Goal: Complete application form

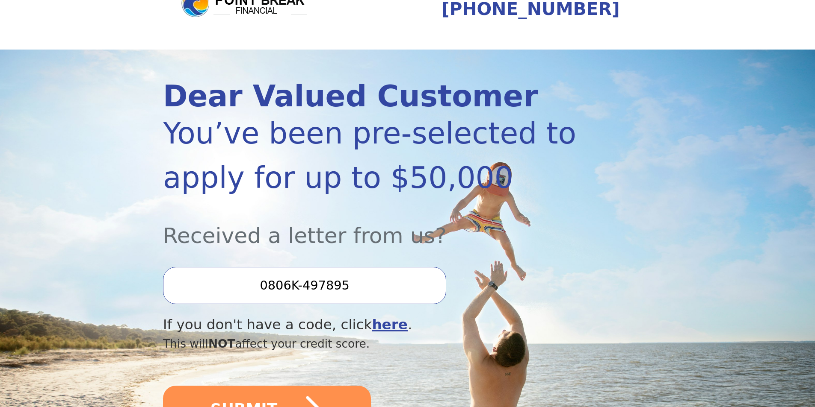
scroll to position [86, 0]
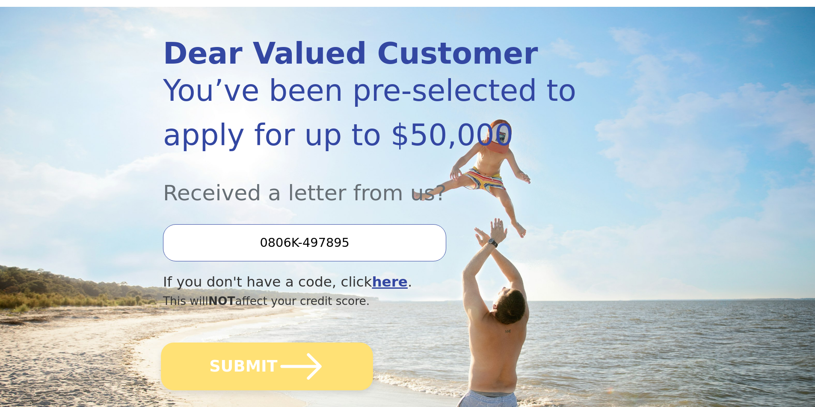
click at [328, 370] on button "SUBMIT" at bounding box center [267, 367] width 212 height 48
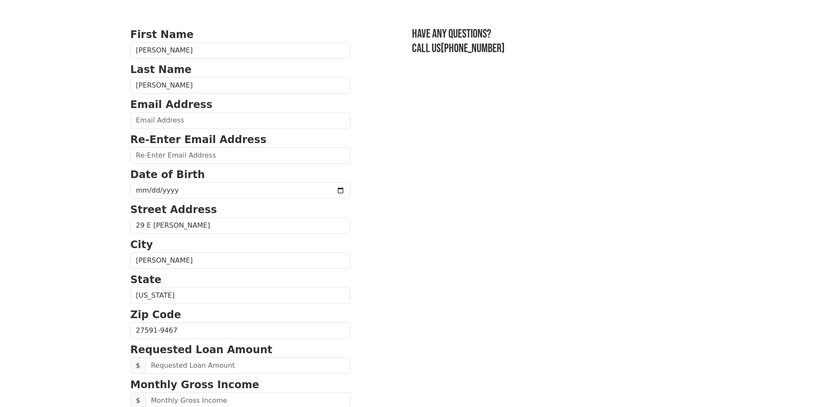
scroll to position [86, 0]
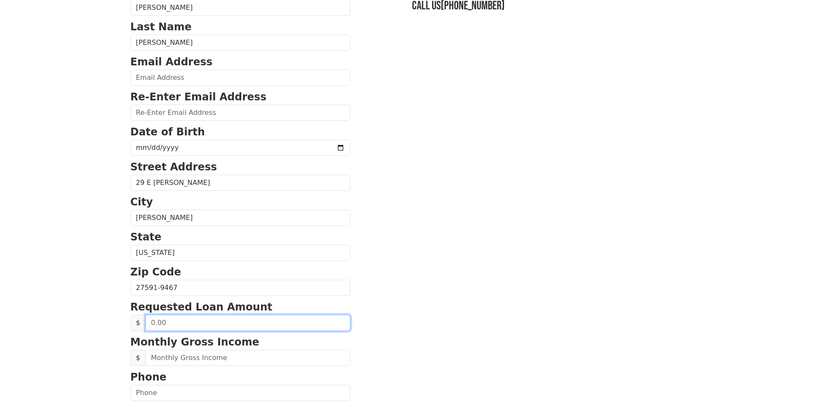
click at [207, 325] on input "text" at bounding box center [247, 323] width 205 height 16
type input "75,000.00"
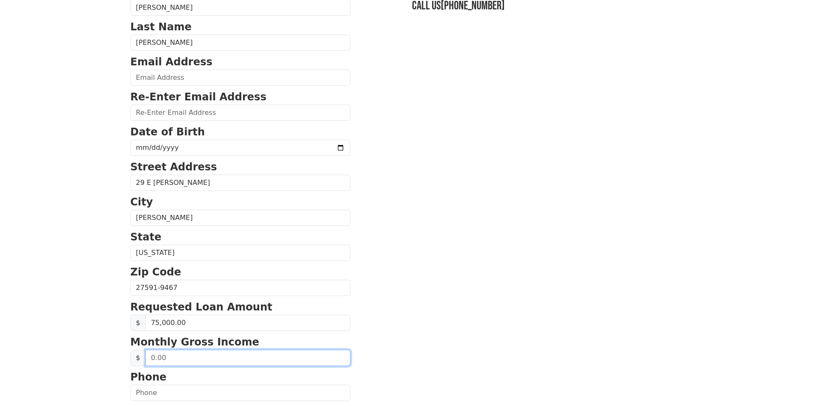
click at [183, 357] on input "text" at bounding box center [247, 358] width 205 height 16
type input "8,333.00"
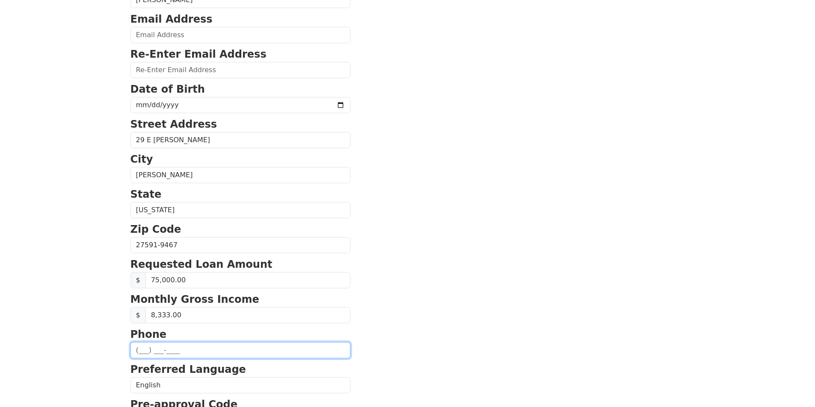
click at [137, 351] on input "text" at bounding box center [240, 350] width 220 height 16
type input "[PHONE_NUMBER]"
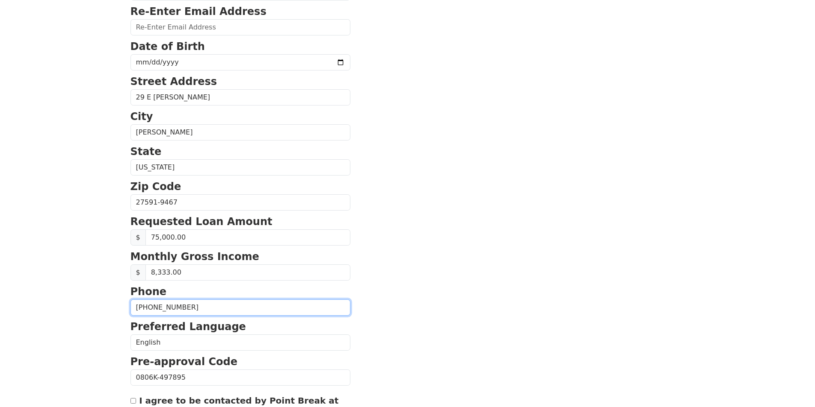
scroll to position [214, 0]
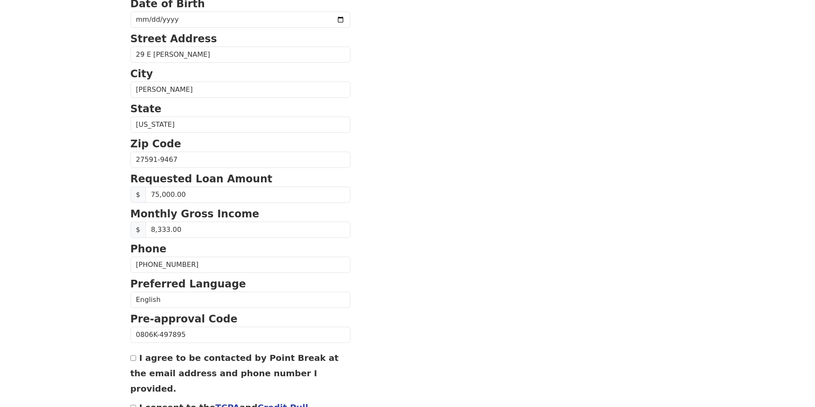
click at [133, 361] on input "I agree to be contacted by Point Break at the email address and phone number I …" at bounding box center [133, 359] width 6 height 6
checkbox input "true"
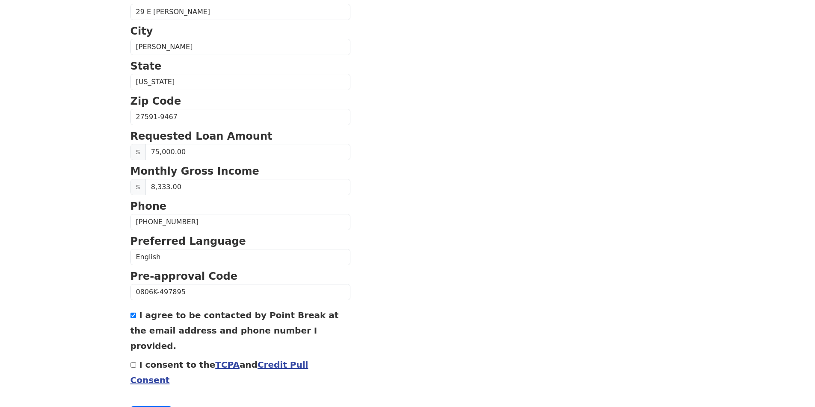
click at [134, 363] on input "I consent to the TCPA and Credit Pull Consent" at bounding box center [133, 366] width 6 height 6
click at [157, 407] on button "Continue" at bounding box center [151, 415] width 42 height 16
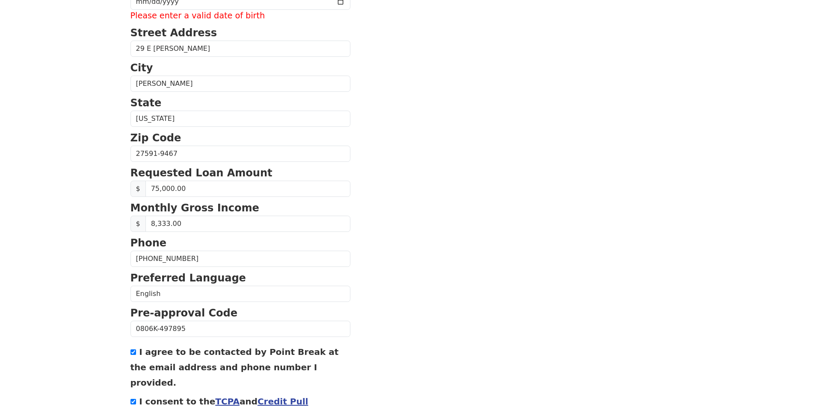
scroll to position [293, 0]
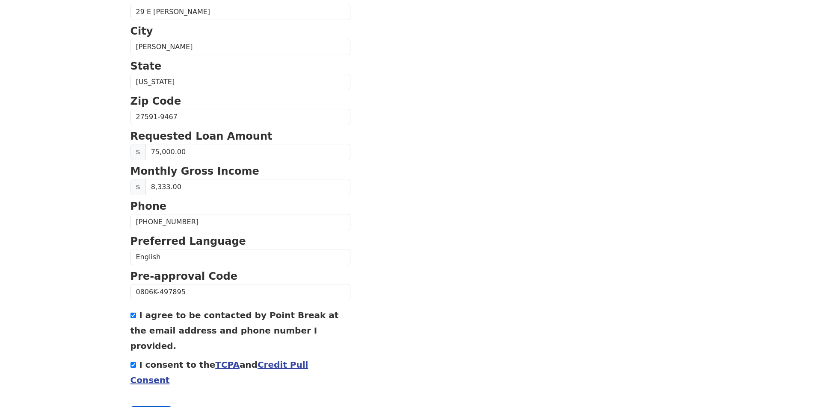
click at [152, 407] on button "Continue" at bounding box center [151, 415] width 42 height 16
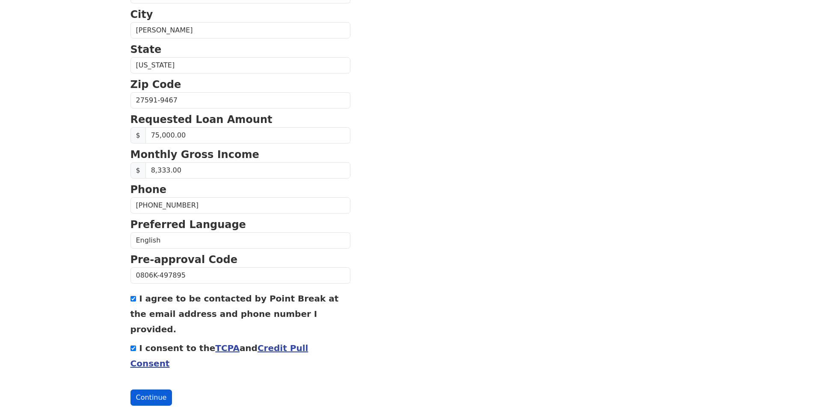
click at [162, 390] on button "Continue" at bounding box center [151, 398] width 42 height 16
click at [150, 390] on button "Continue" at bounding box center [151, 398] width 42 height 16
click at [400, 197] on section "First Name [PERSON_NAME] Last Name [PERSON_NAME] Email Address Please enter ema…" at bounding box center [407, 83] width 554 height 646
click at [157, 390] on button "Continue" at bounding box center [151, 398] width 42 height 16
click at [133, 346] on input "I consent to the TCPA and Credit Pull Consent" at bounding box center [133, 349] width 6 height 6
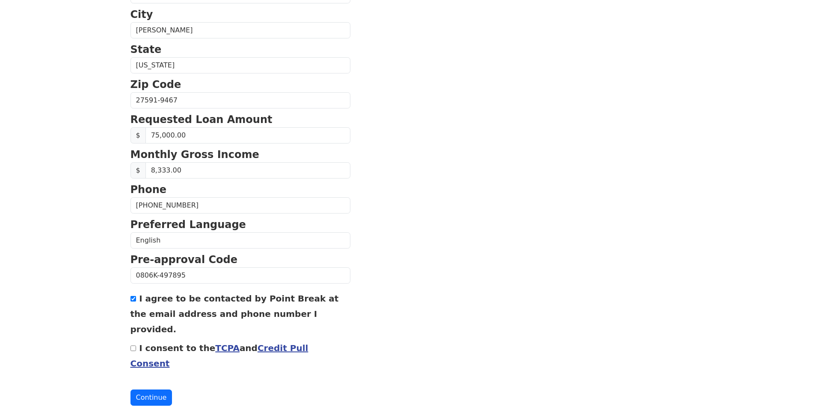
click at [133, 346] on input "I consent to the TCPA and Credit Pull Consent" at bounding box center [133, 349] width 6 height 6
checkbox input "true"
click at [155, 390] on button "Continue" at bounding box center [151, 398] width 42 height 16
click at [149, 390] on button "Continue" at bounding box center [151, 398] width 42 height 16
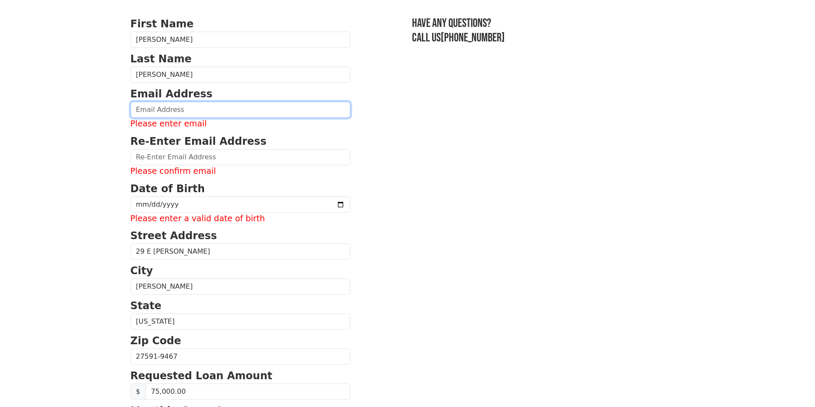
click at [153, 115] on input "email" at bounding box center [240, 110] width 220 height 16
type input "[PERSON_NAME][EMAIL_ADDRESS][DOMAIN_NAME]"
type input "[PHONE_NUMBER]"
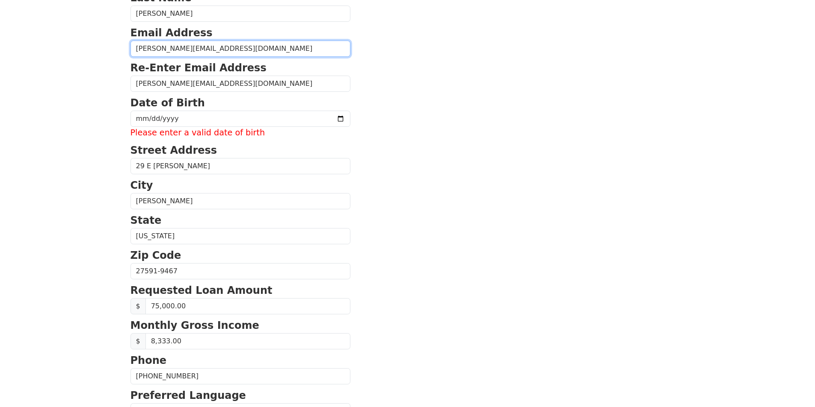
scroll to position [72, 0]
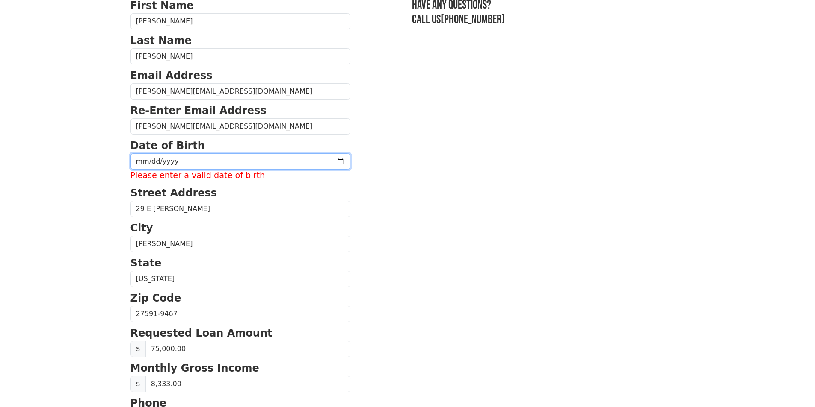
click at [136, 160] on input "date" at bounding box center [240, 161] width 220 height 16
type input "[DATE]"
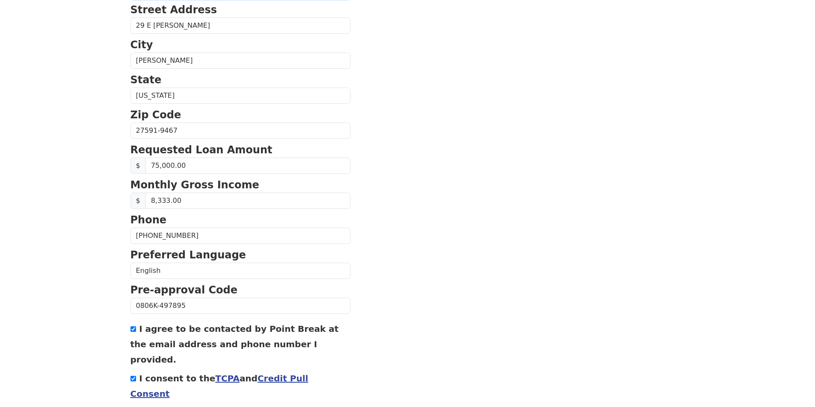
scroll to position [273, 0]
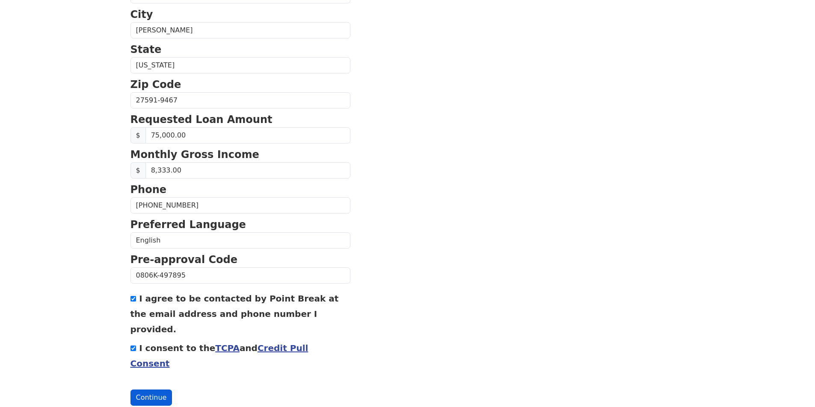
click at [149, 390] on button "Continue" at bounding box center [151, 398] width 42 height 16
